Goal: Task Accomplishment & Management: Manage account settings

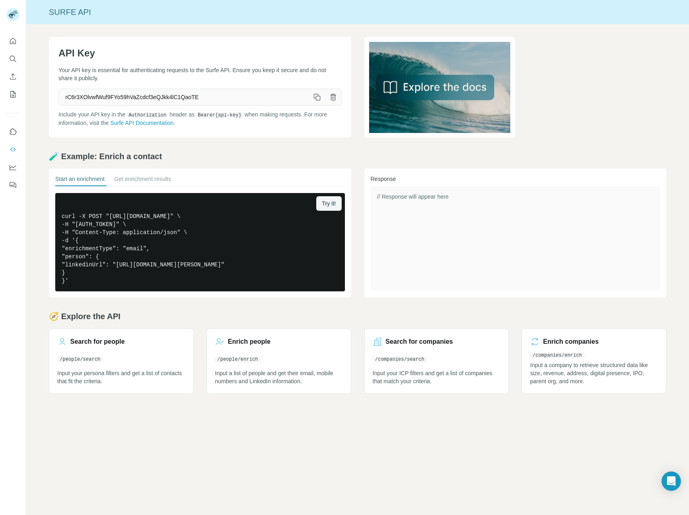
click at [317, 98] on icon "button" at bounding box center [317, 97] width 8 height 8
click at [315, 99] on icon "button" at bounding box center [317, 97] width 8 height 8
click at [317, 96] on icon "button" at bounding box center [315, 96] width 4 height 4
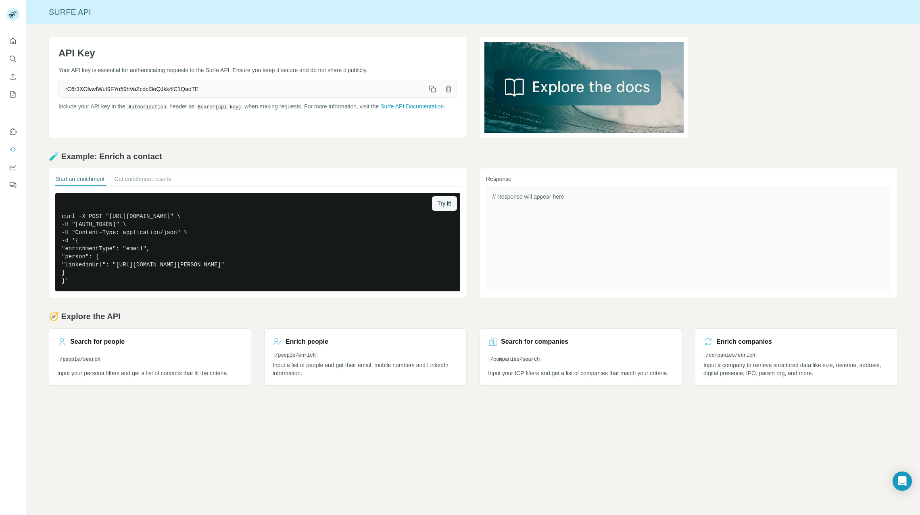
click at [431, 88] on icon "button" at bounding box center [433, 90] width 4 height 4
